Goal: Entertainment & Leisure: Consume media (video, audio)

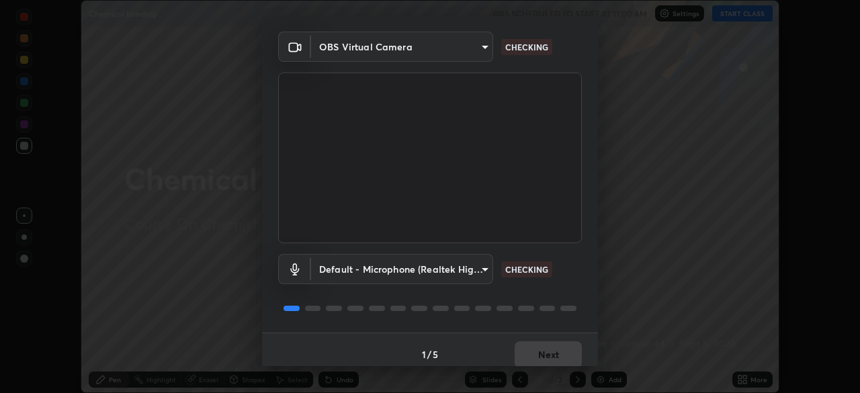
scroll to position [48, 0]
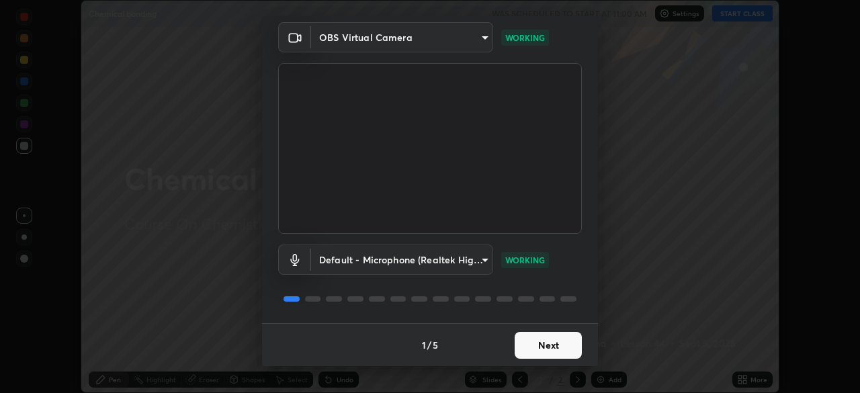
click at [559, 349] on button "Next" at bounding box center [548, 345] width 67 height 27
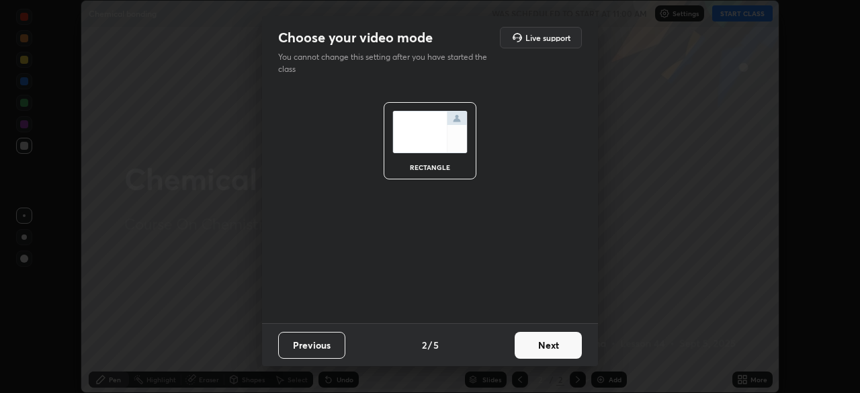
scroll to position [0, 0]
click at [571, 347] on button "Next" at bounding box center [548, 345] width 67 height 27
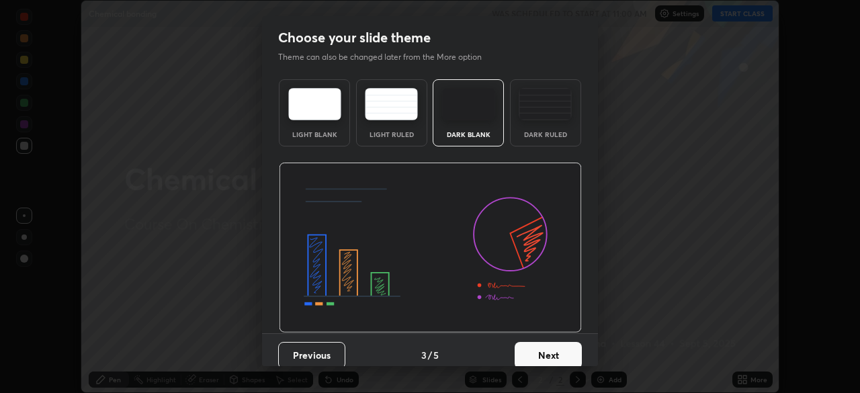
click at [569, 354] on button "Next" at bounding box center [548, 355] width 67 height 27
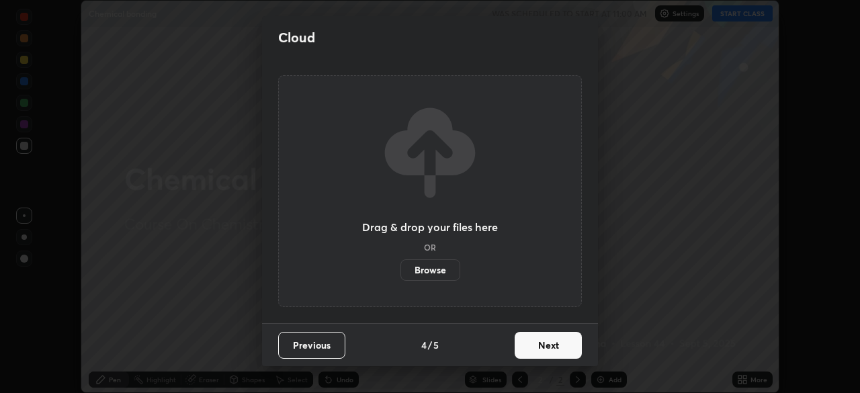
click at [580, 351] on button "Next" at bounding box center [548, 345] width 67 height 27
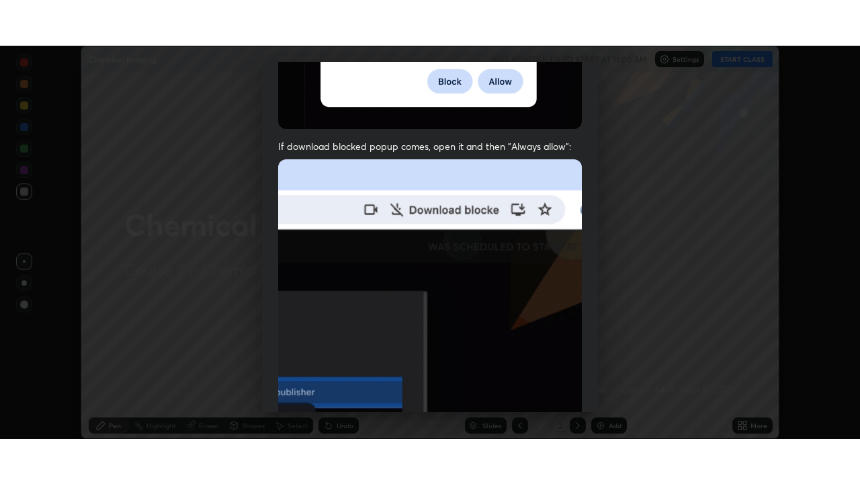
scroll to position [322, 0]
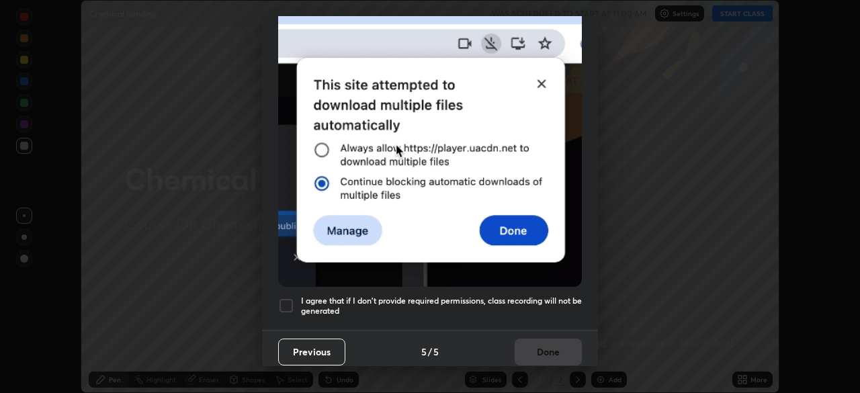
click at [561, 296] on h5 "I agree that if I don't provide required permissions, class recording will not …" at bounding box center [441, 306] width 281 height 21
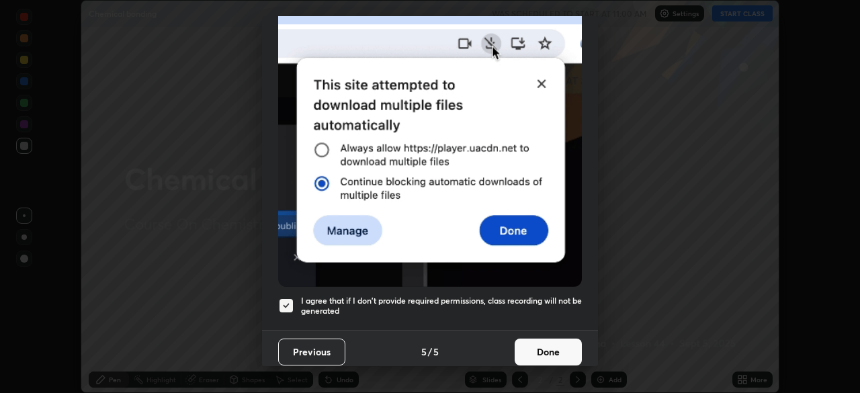
click at [560, 344] on button "Done" at bounding box center [548, 352] width 67 height 27
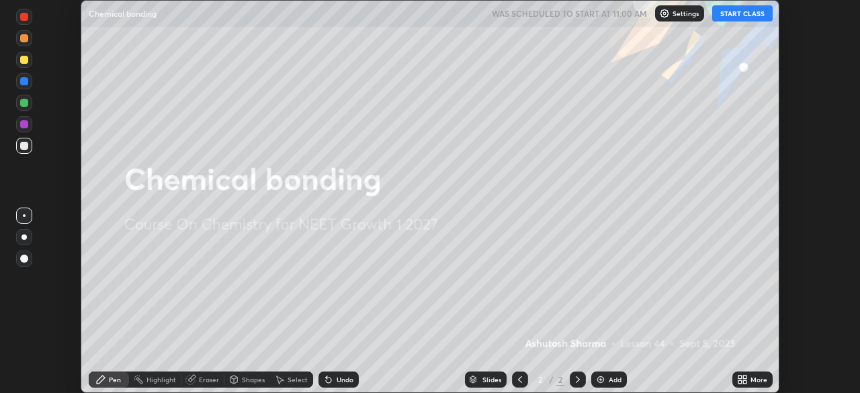
click at [751, 376] on div "More" at bounding box center [759, 379] width 17 height 7
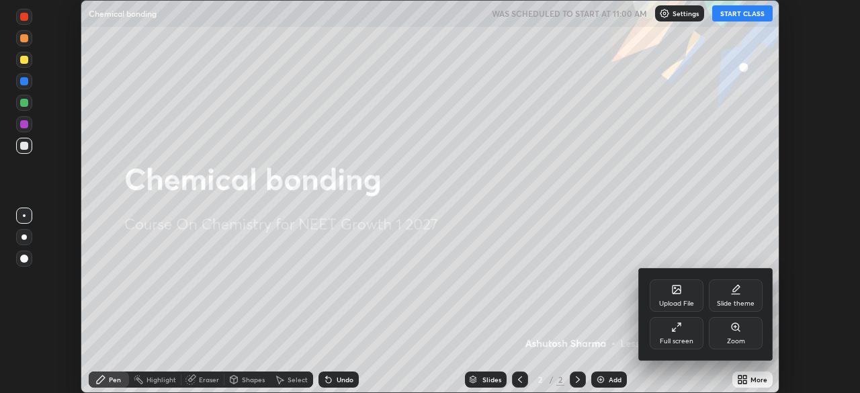
click at [671, 336] on div "Full screen" at bounding box center [677, 333] width 54 height 32
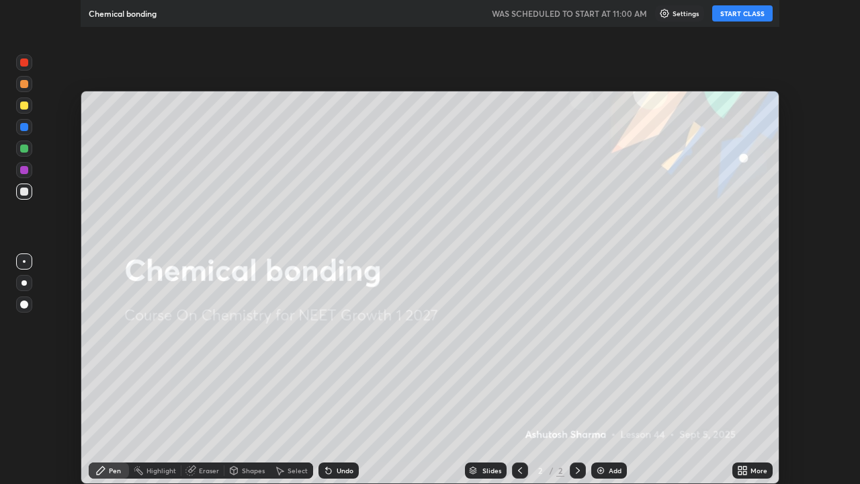
scroll to position [484, 860]
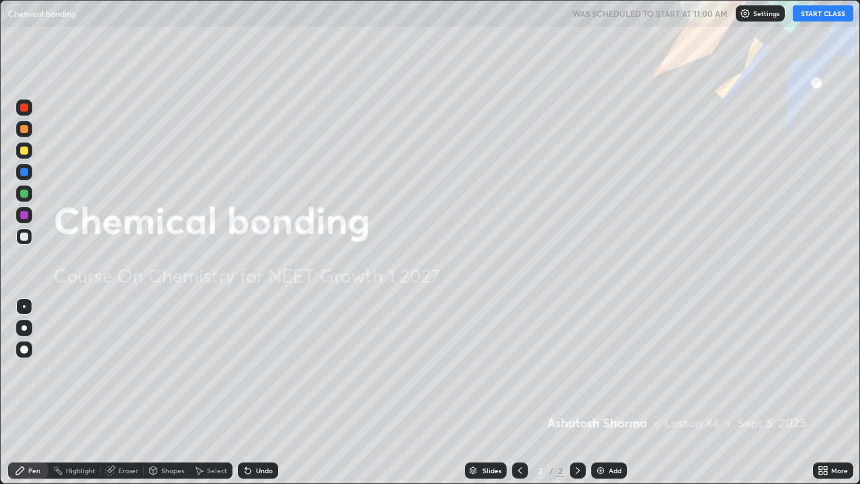
click at [811, 15] on button "START CLASS" at bounding box center [823, 13] width 60 height 16
click at [576, 393] on icon at bounding box center [578, 470] width 11 height 11
click at [610, 393] on div "Add" at bounding box center [615, 470] width 13 height 7
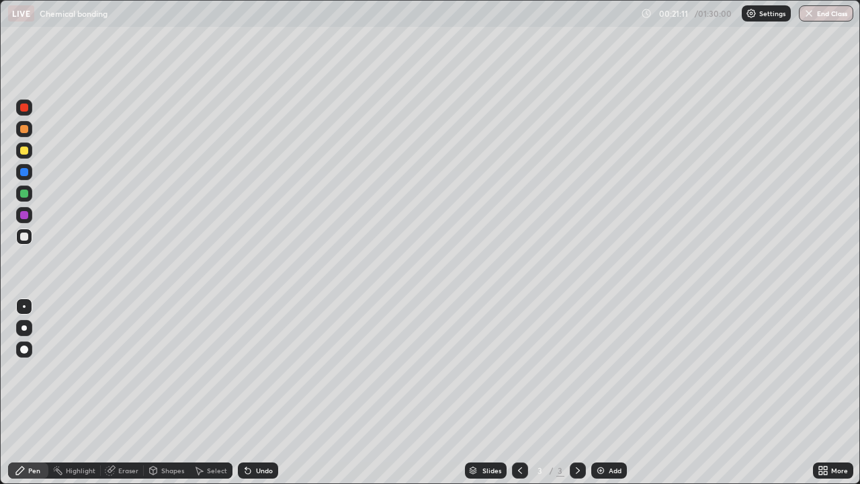
click at [258, 393] on div "Undo" at bounding box center [258, 470] width 40 height 16
click at [26, 132] on div at bounding box center [24, 129] width 8 height 8
click at [26, 174] on div at bounding box center [24, 172] width 8 height 8
click at [259, 393] on div "Undo" at bounding box center [264, 470] width 17 height 7
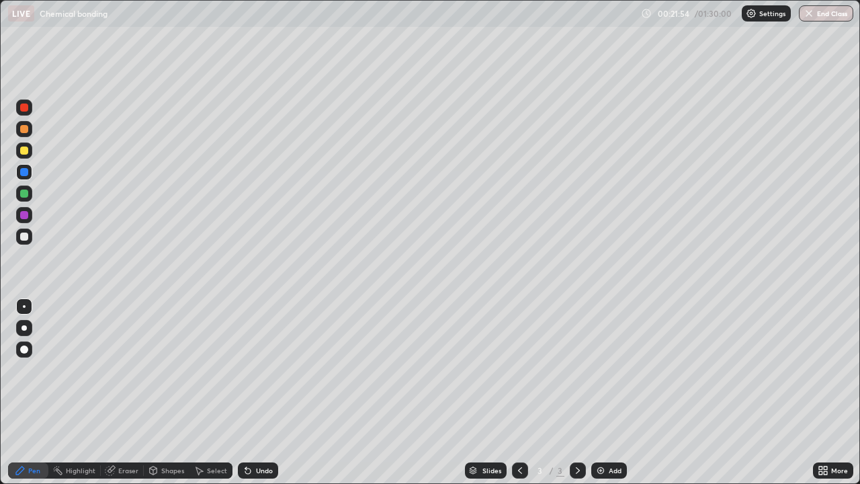
click at [261, 393] on div "Undo" at bounding box center [258, 470] width 40 height 16
click at [263, 393] on div "Undo" at bounding box center [258, 470] width 40 height 16
click at [262, 393] on div "Undo" at bounding box center [264, 470] width 17 height 7
click at [256, 393] on div "Undo" at bounding box center [258, 470] width 40 height 16
click at [261, 393] on div "Undo" at bounding box center [264, 470] width 17 height 7
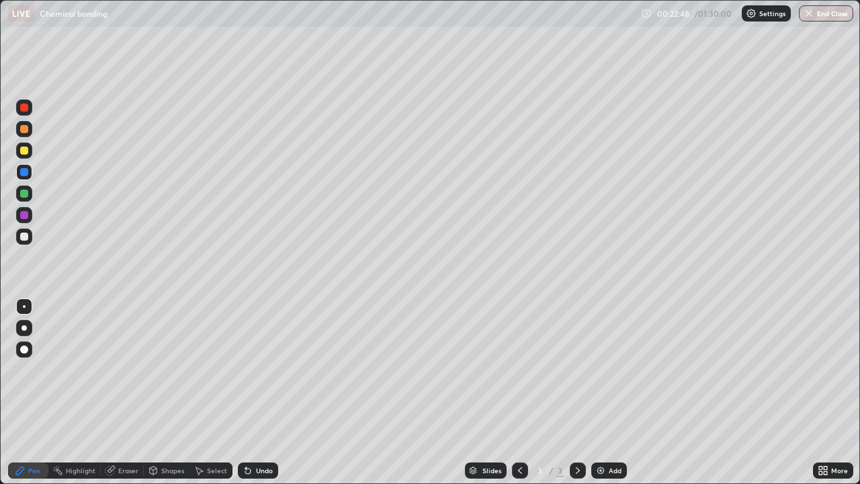
click at [28, 239] on div at bounding box center [24, 237] width 8 height 8
click at [23, 130] on div at bounding box center [24, 129] width 8 height 8
click at [24, 236] on div at bounding box center [24, 237] width 8 height 8
click at [250, 393] on icon at bounding box center [248, 470] width 11 height 11
click at [25, 152] on div at bounding box center [24, 151] width 8 height 8
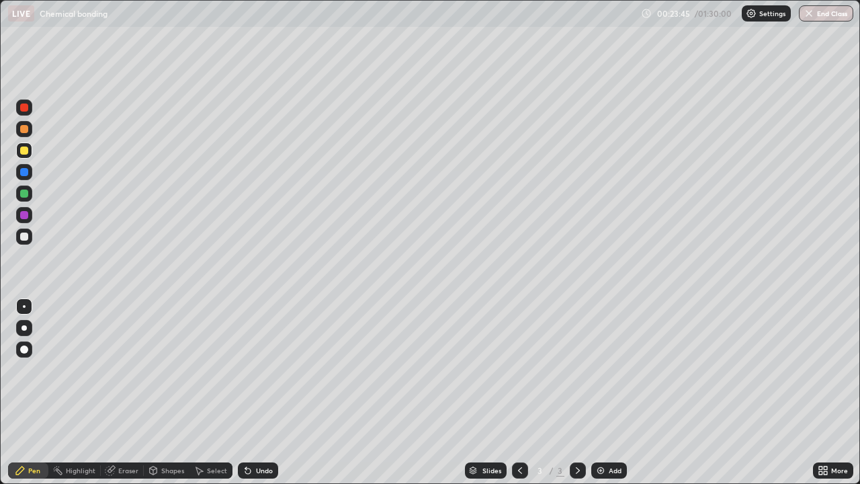
click at [25, 111] on div at bounding box center [24, 108] width 8 height 8
click at [270, 393] on div "Undo" at bounding box center [264, 470] width 17 height 7
click at [24, 194] on div at bounding box center [24, 194] width 8 height 8
click at [26, 210] on div at bounding box center [24, 215] width 16 height 16
click at [22, 151] on div at bounding box center [24, 151] width 8 height 8
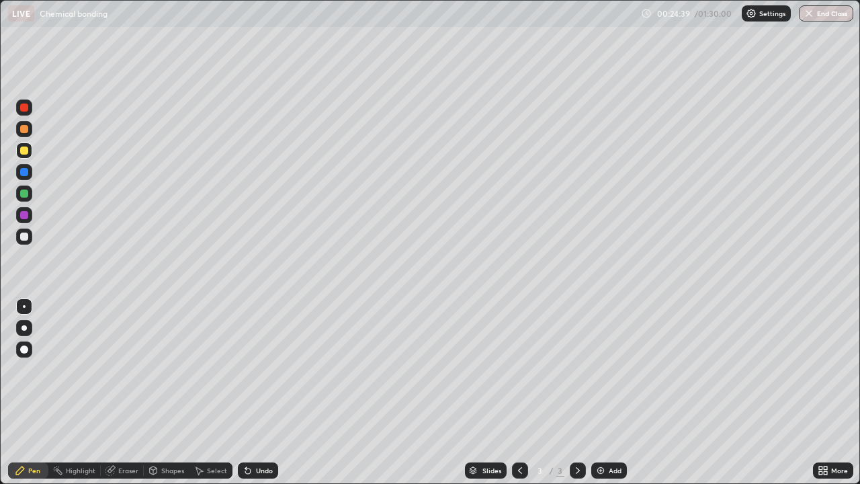
click at [21, 111] on div at bounding box center [24, 107] width 16 height 16
click at [25, 174] on div at bounding box center [24, 172] width 8 height 8
click at [28, 153] on div at bounding box center [24, 151] width 16 height 16
click at [26, 135] on div at bounding box center [24, 129] width 16 height 16
click at [263, 393] on div "Undo" at bounding box center [264, 470] width 17 height 7
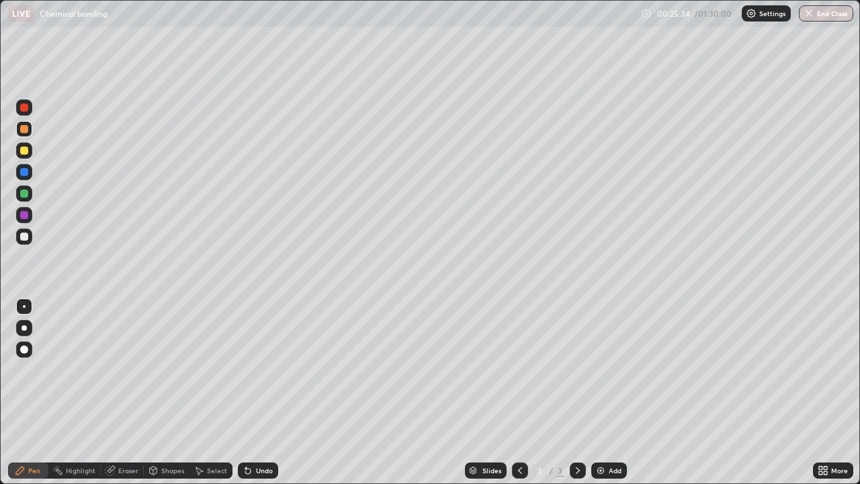
click at [264, 393] on div "Undo" at bounding box center [264, 470] width 17 height 7
click at [25, 109] on div at bounding box center [24, 108] width 8 height 8
click at [267, 393] on div "Undo" at bounding box center [264, 470] width 17 height 7
click at [269, 393] on div "Undo" at bounding box center [258, 470] width 40 height 16
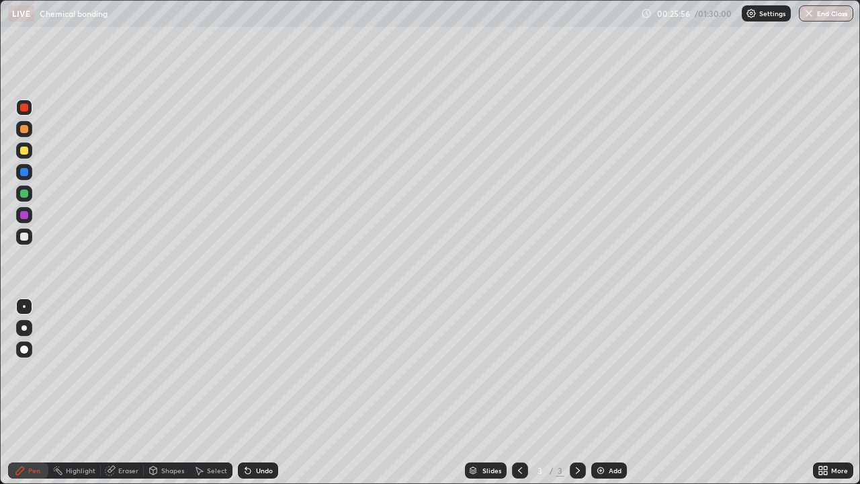
click at [270, 393] on div "Undo" at bounding box center [264, 470] width 17 height 7
click at [269, 393] on div "Undo" at bounding box center [258, 470] width 40 height 16
click at [269, 393] on div "Undo" at bounding box center [264, 470] width 17 height 7
click at [22, 129] on div at bounding box center [24, 129] width 8 height 8
click at [263, 393] on div "Undo" at bounding box center [264, 470] width 17 height 7
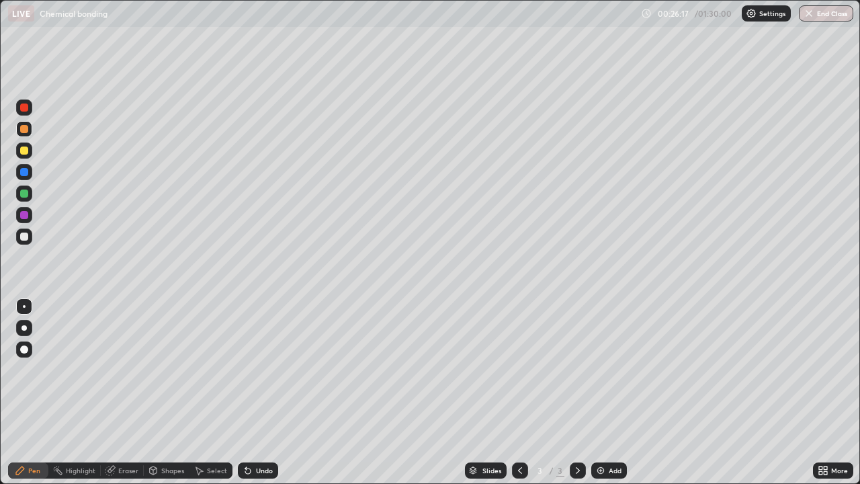
click at [29, 114] on div at bounding box center [24, 107] width 16 height 16
click at [26, 157] on div at bounding box center [24, 151] width 16 height 16
click at [607, 393] on div "Add" at bounding box center [610, 470] width 36 height 16
